Goal: Task Accomplishment & Management: Manage account settings

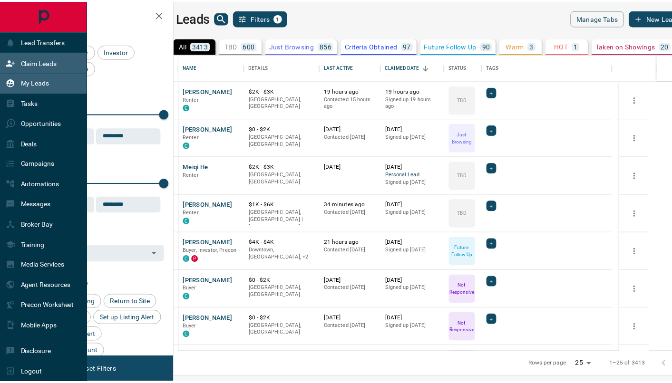
scroll to position [291, 492]
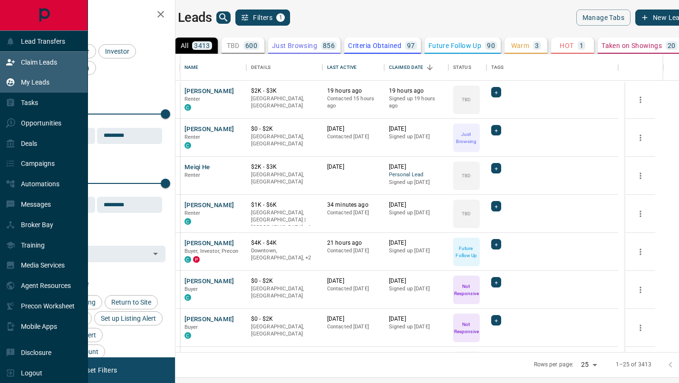
click at [29, 62] on p "Claim Leads" at bounding box center [39, 62] width 36 height 8
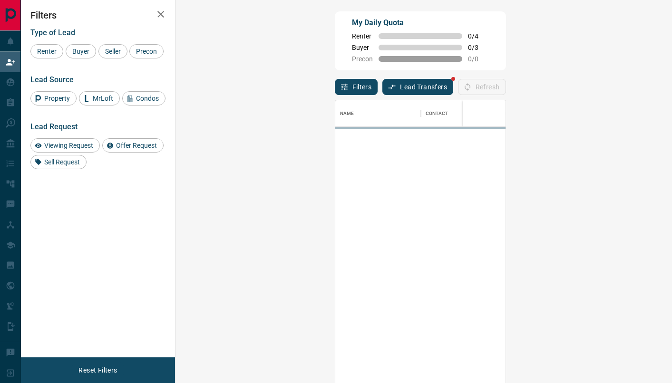
scroll to position [284, 469]
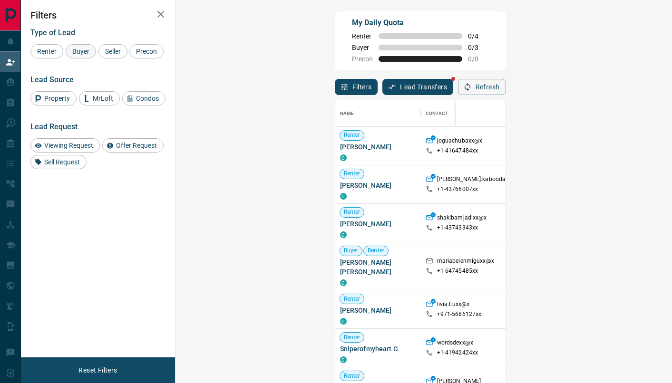
click at [72, 50] on span "Buyer" at bounding box center [81, 52] width 24 height 8
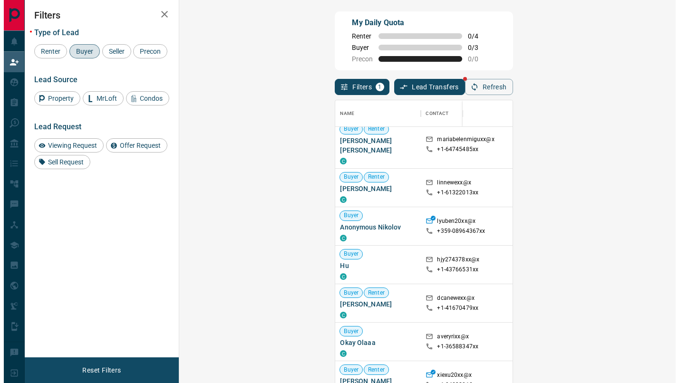
scroll to position [0, 0]
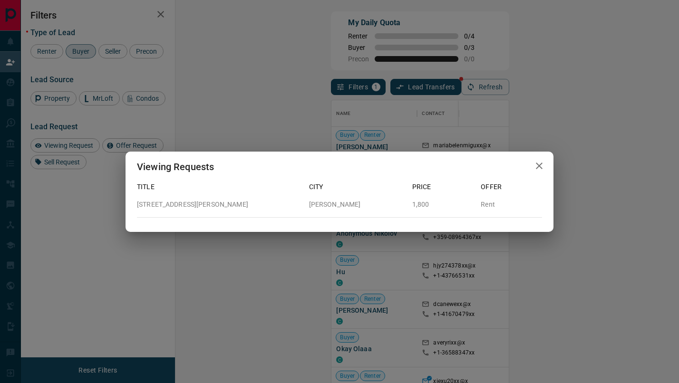
click at [543, 164] on icon "button" at bounding box center [539, 165] width 11 height 11
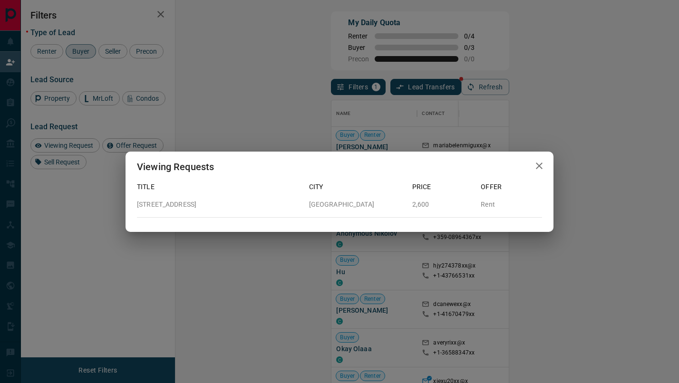
click at [537, 166] on icon "button" at bounding box center [539, 165] width 11 height 11
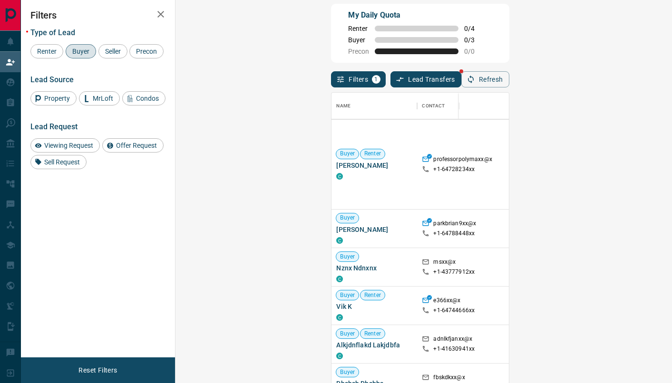
scroll to position [359, 0]
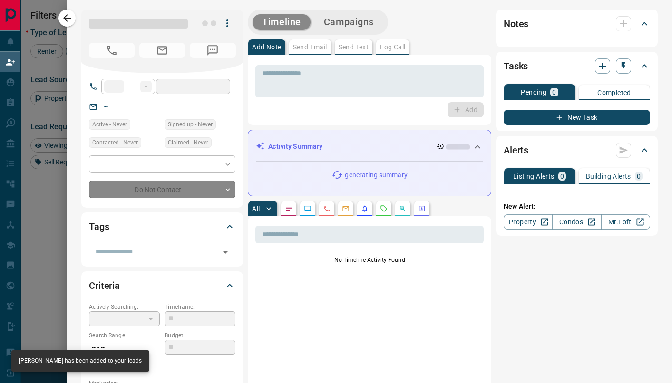
type input "**"
type input "**********"
type input "*"
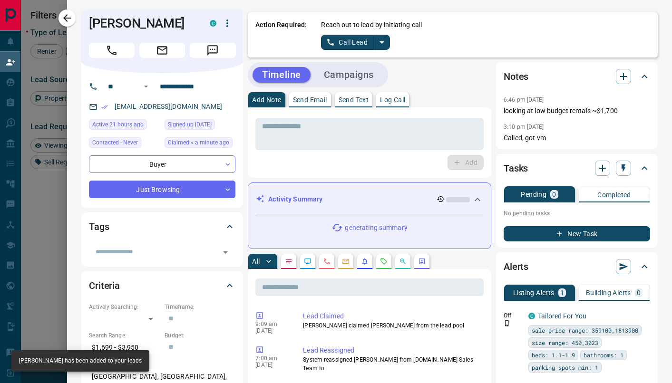
click at [377, 41] on icon "split button" at bounding box center [381, 42] width 11 height 11
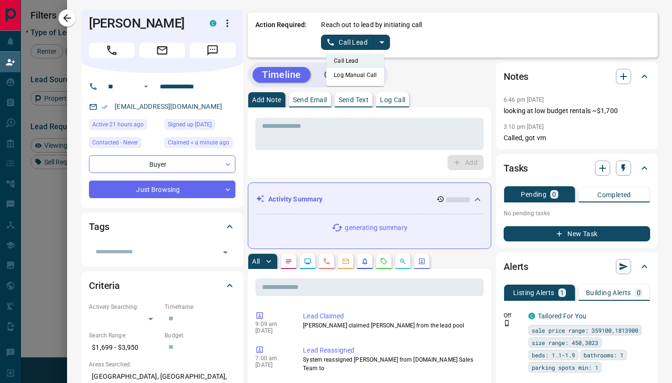
click at [350, 79] on li "Log Manual Call" at bounding box center [355, 75] width 58 height 14
click at [331, 39] on button "Log Manual Call" at bounding box center [352, 42] width 63 height 15
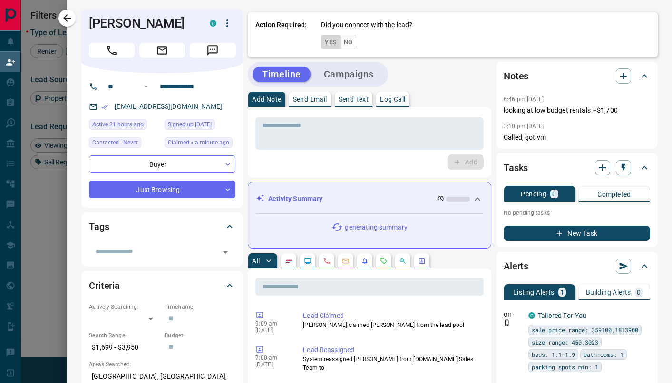
click at [321, 42] on button "Yes" at bounding box center [330, 42] width 19 height 15
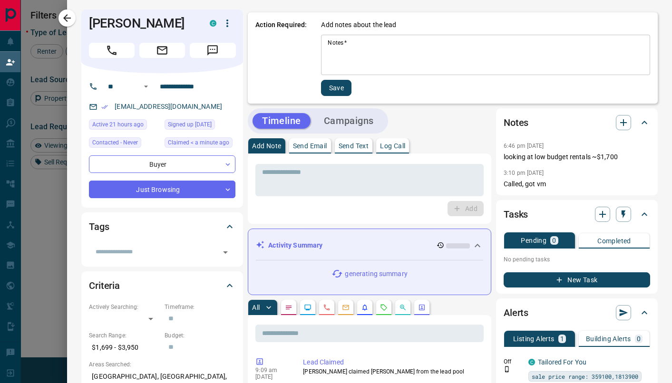
drag, startPoint x: 369, startPoint y: 41, endPoint x: 374, endPoint y: 47, distance: 8.1
click at [373, 45] on textarea "Notes   *" at bounding box center [486, 55] width 316 height 32
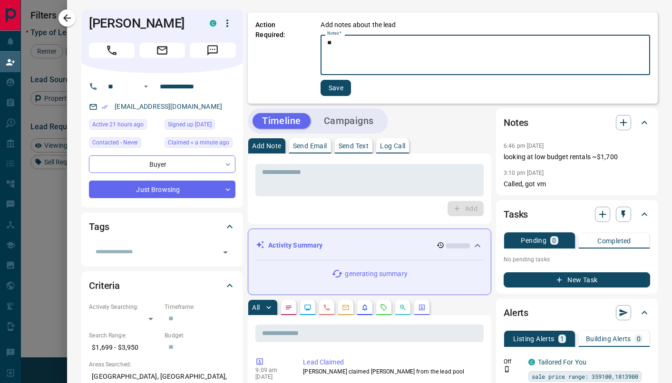
type textarea "*"
type textarea "****"
click at [325, 91] on button "Save" at bounding box center [336, 88] width 30 height 16
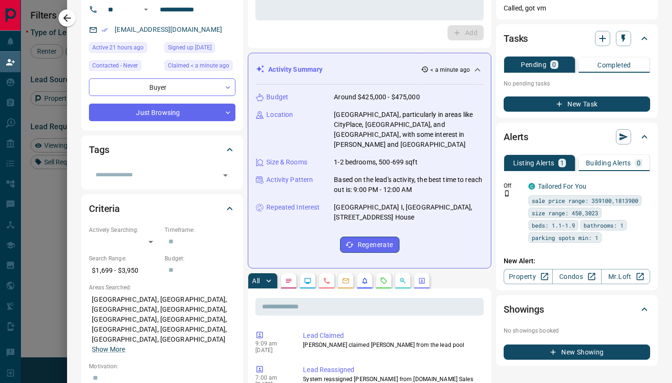
scroll to position [0, 0]
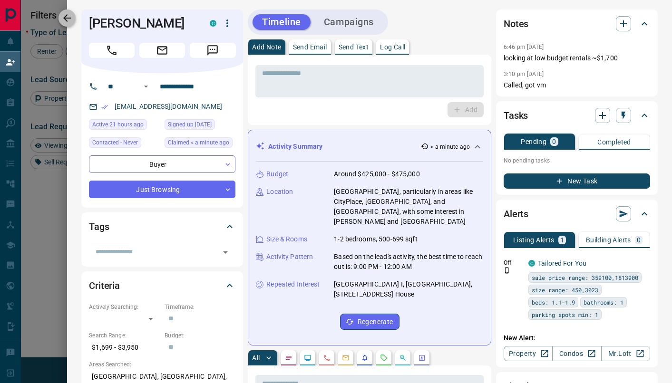
click at [66, 13] on icon "button" at bounding box center [66, 17] width 11 height 11
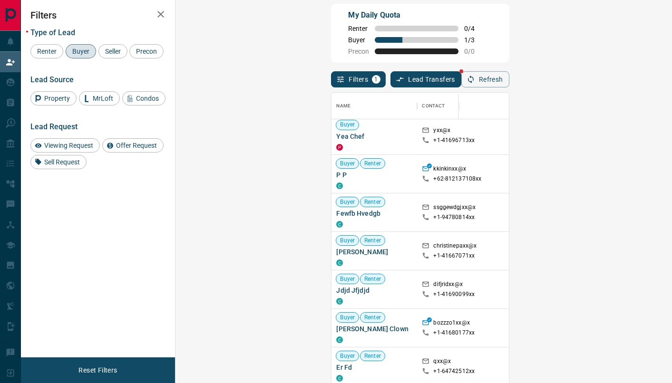
scroll to position [2636, 0]
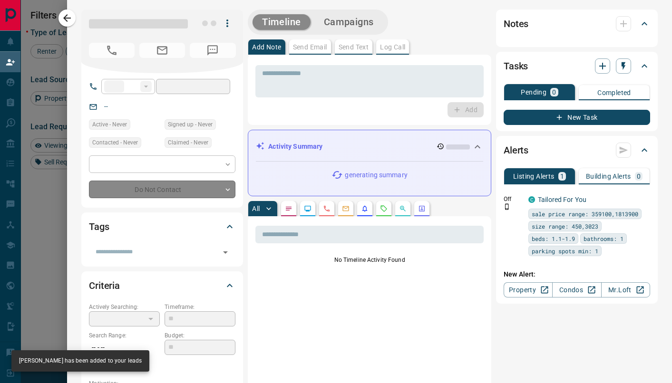
type input "**"
type input "**********"
type input "*"
type input "*********"
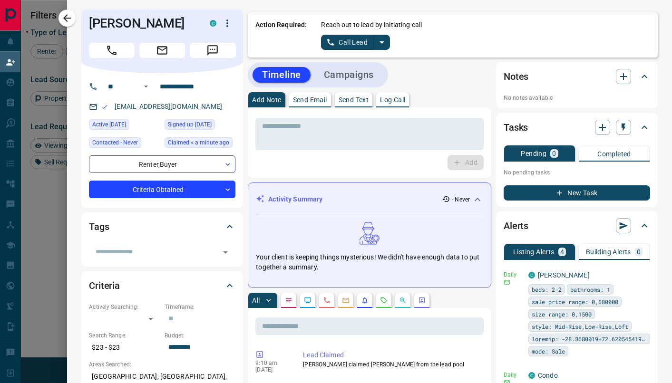
scroll to position [0, 0]
click at [376, 44] on icon "split button" at bounding box center [381, 42] width 11 height 11
click at [349, 74] on li "Log Manual Call" at bounding box center [355, 75] width 58 height 14
click at [335, 48] on button "Log Manual Call" at bounding box center [352, 42] width 63 height 15
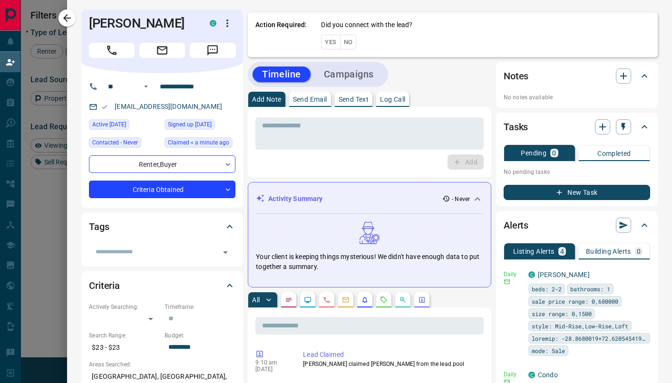
click at [325, 40] on button "Yes" at bounding box center [330, 42] width 19 height 15
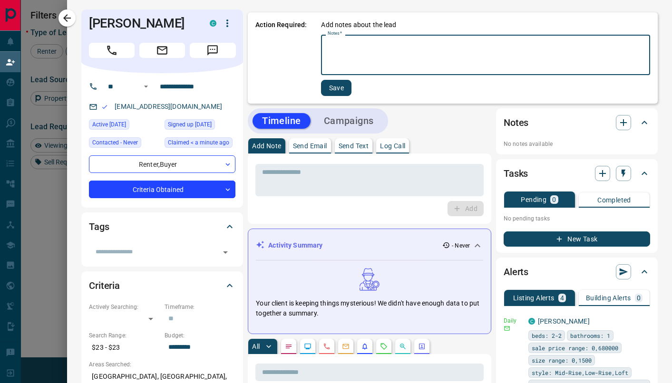
click at [366, 55] on textarea "Notes   *" at bounding box center [486, 55] width 316 height 32
type textarea "****"
click at [342, 85] on button "Save" at bounding box center [336, 88] width 30 height 16
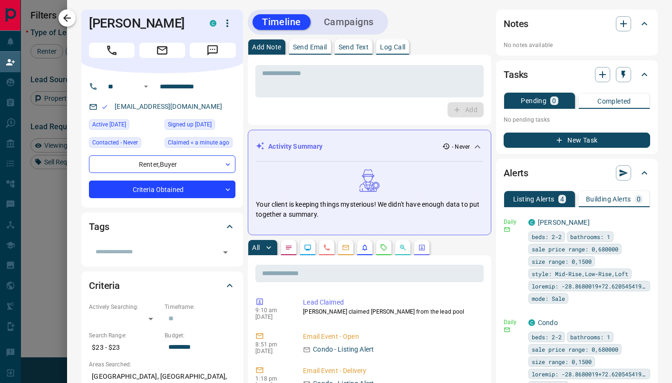
click at [66, 16] on icon "button" at bounding box center [66, 17] width 11 height 11
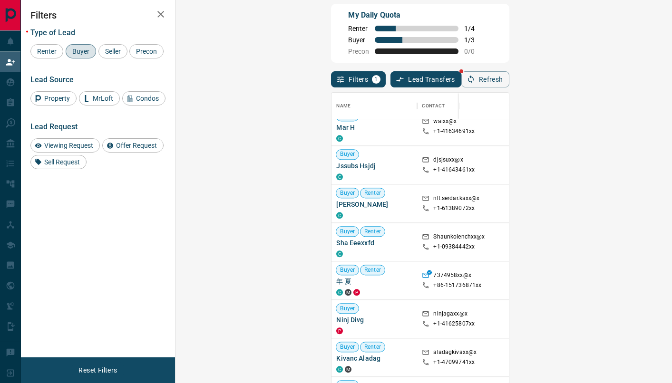
scroll to position [3336, 0]
